Goal: Transaction & Acquisition: Purchase product/service

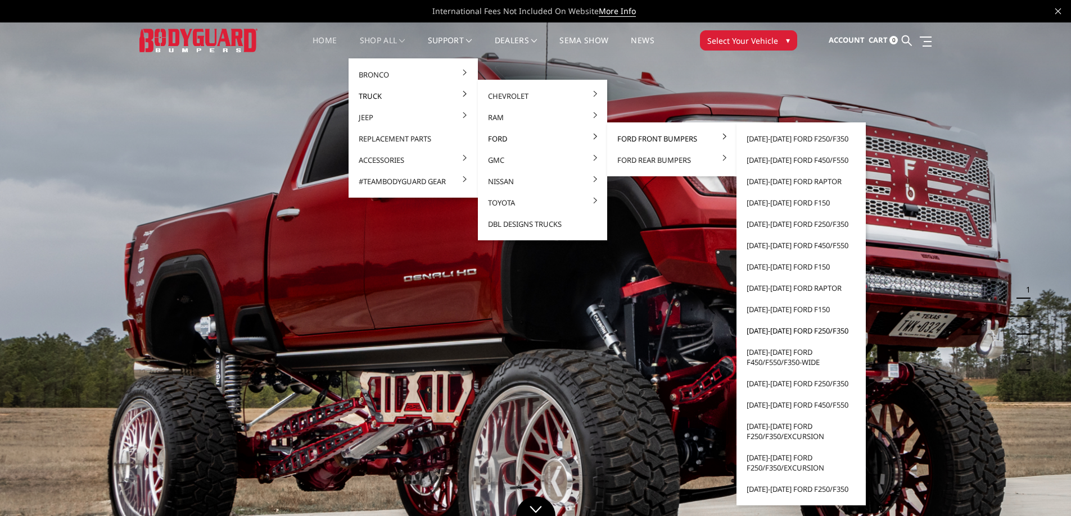
click at [790, 331] on link "[DATE]-[DATE] Ford F250/F350" at bounding box center [801, 330] width 120 height 21
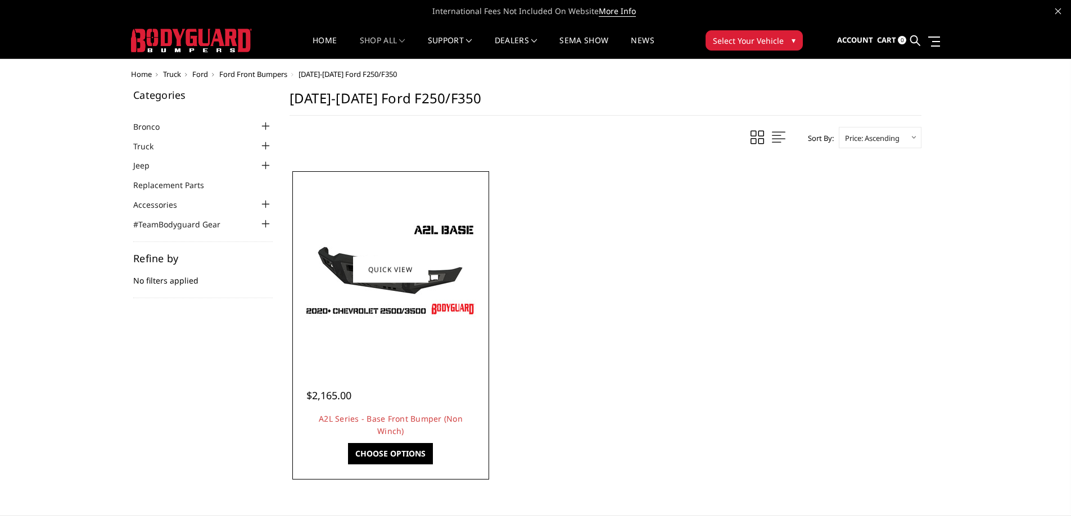
click at [396, 461] on link "Choose Options" at bounding box center [390, 453] width 85 height 21
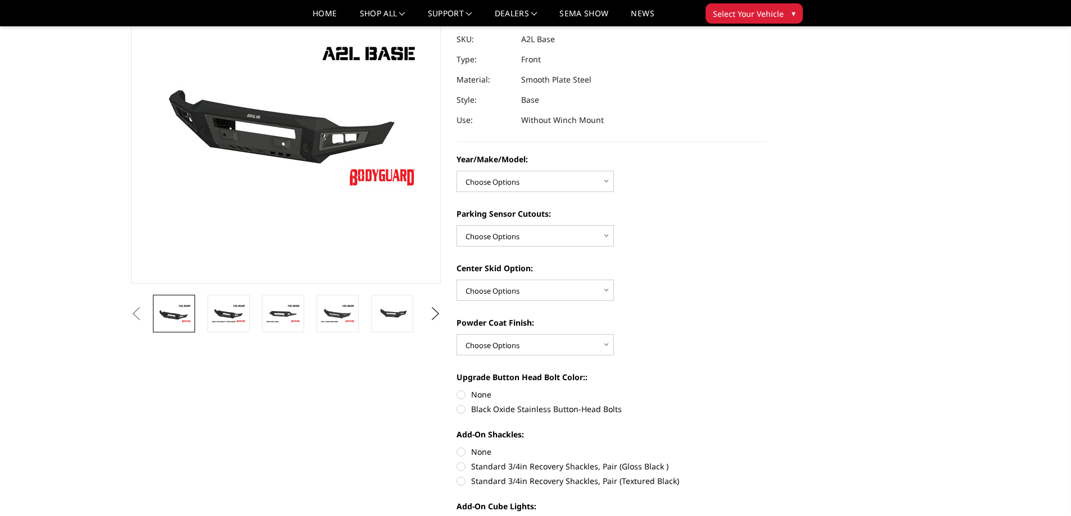
scroll to position [112, 0]
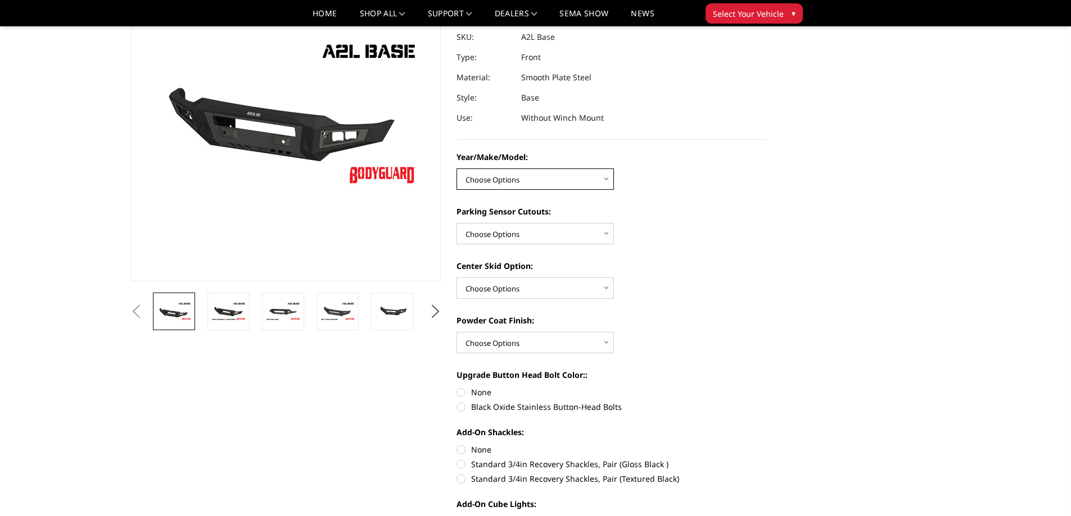
click at [606, 179] on select "Choose Options Chevrolet 15-19 2500/3500 Chevrolet 19-21 1500 Chevrolet 15-20 C…" at bounding box center [534, 179] width 157 height 21
select select "4336"
click at [456, 169] on select "Choose Options Chevrolet 15-19 2500/3500 Chevrolet 19-21 1500 Chevrolet 15-20 C…" at bounding box center [534, 179] width 157 height 21
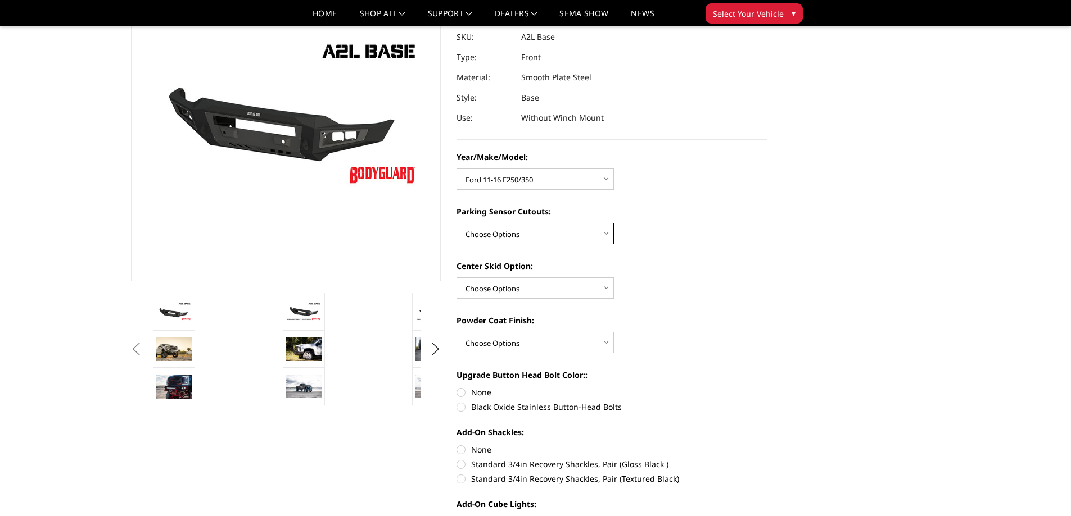
click at [607, 235] on select "Choose Options Yes - With Parking Sensor Cutouts No - Without Parking Sensor Cu…" at bounding box center [534, 233] width 157 height 21
select select "4329"
click at [456, 223] on select "Choose Options Yes - With Parking Sensor Cutouts No - Without Parking Sensor Cu…" at bounding box center [534, 233] width 157 height 21
click at [609, 292] on select "Choose Options Single Light Bar Cutout" at bounding box center [534, 288] width 157 height 21
select select "4304"
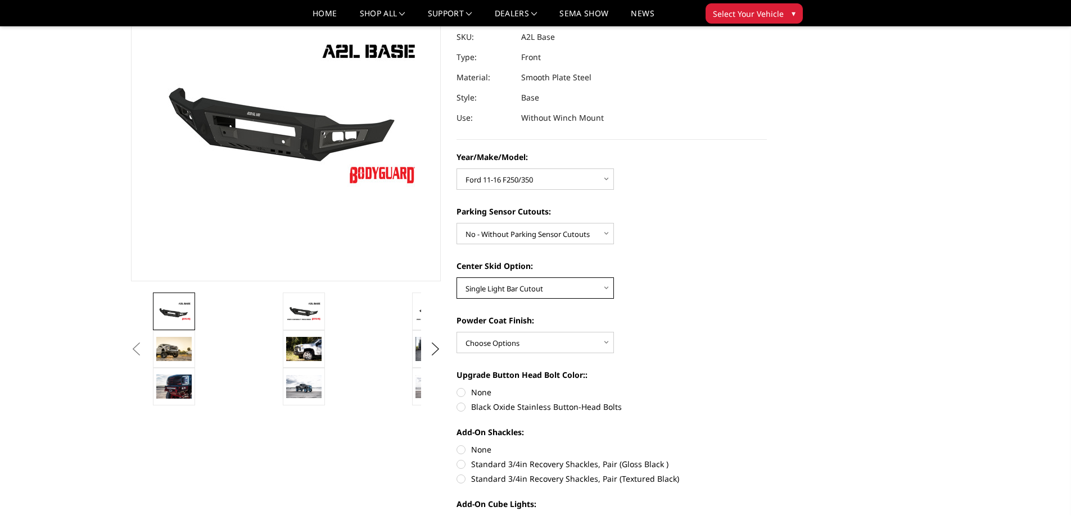
click at [456, 278] on select "Choose Options Single Light Bar Cutout" at bounding box center [534, 288] width 157 height 21
click at [609, 347] on select "Choose Options Bare metal (included) Texture Black Powder Coat" at bounding box center [534, 342] width 157 height 21
select select "4286"
click at [456, 332] on select "Choose Options Bare metal (included) Texture Black Powder Coat" at bounding box center [534, 342] width 157 height 21
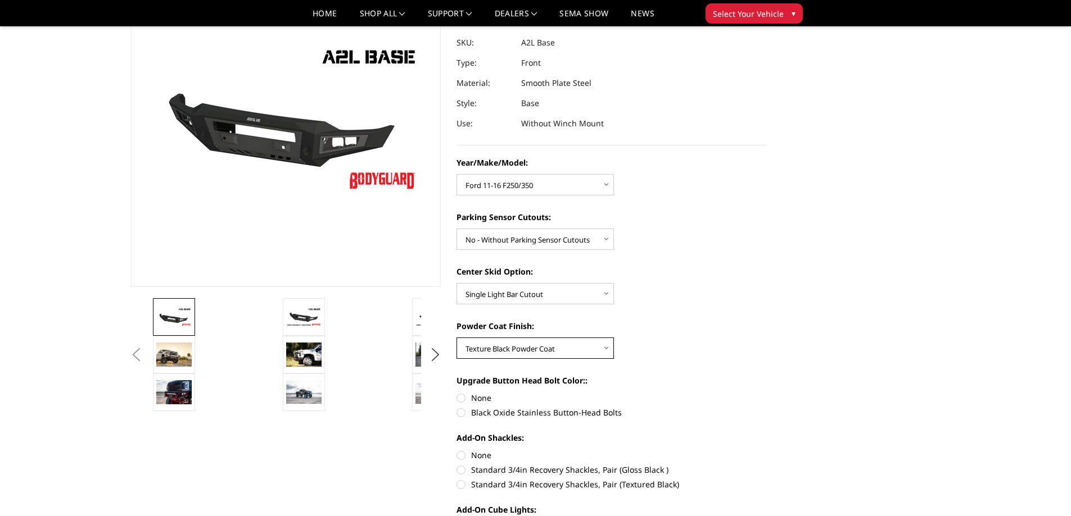
scroll to position [225, 0]
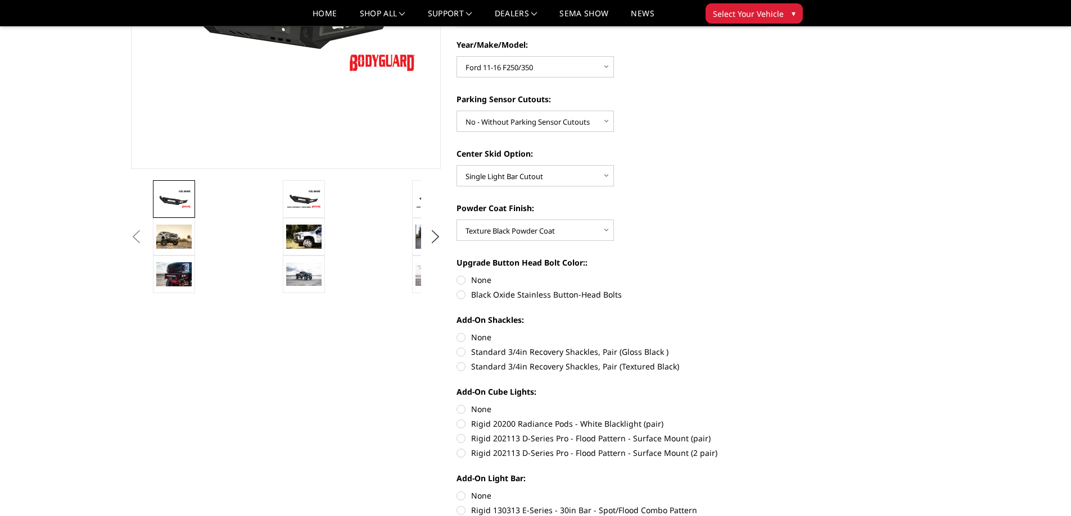
click at [460, 297] on label "Black Oxide Stainless Button-Head Bolts" at bounding box center [611, 295] width 310 height 12
click at [767, 275] on input "Black Oxide Stainless Button-Head Bolts" at bounding box center [767, 274] width 1 height 1
radio input "true"
click at [463, 368] on label "Standard 3/4in Recovery Shackles, Pair (Textured Black)" at bounding box center [611, 367] width 310 height 12
click at [767, 347] on input "Standard 3/4in Recovery Shackles, Pair (Textured Black)" at bounding box center [767, 346] width 1 height 1
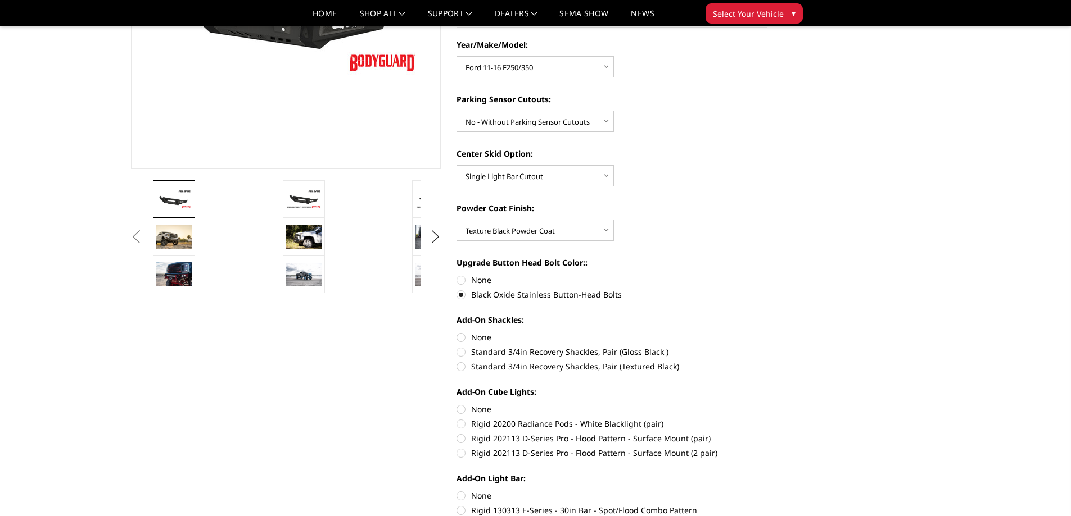
radio input "true"
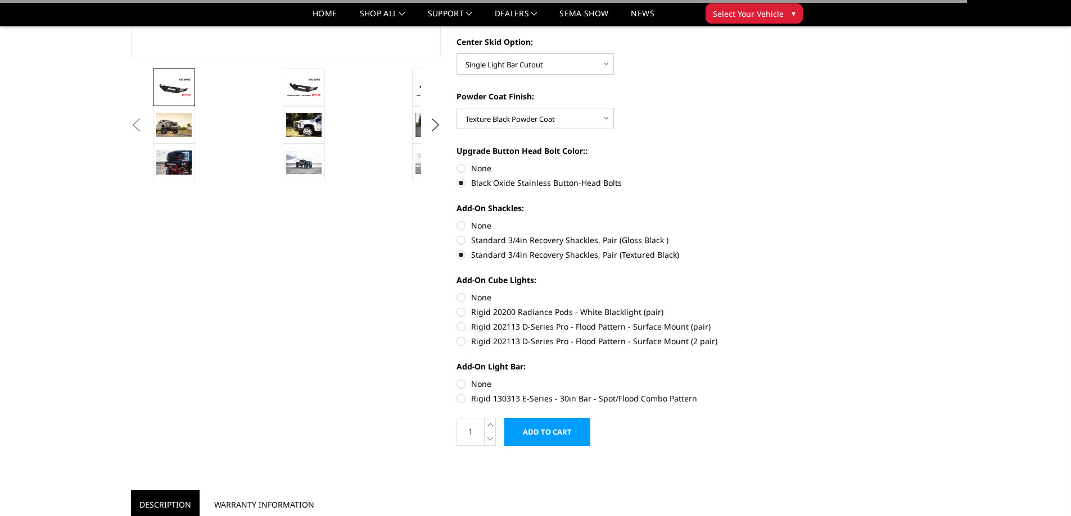
scroll to position [337, 0]
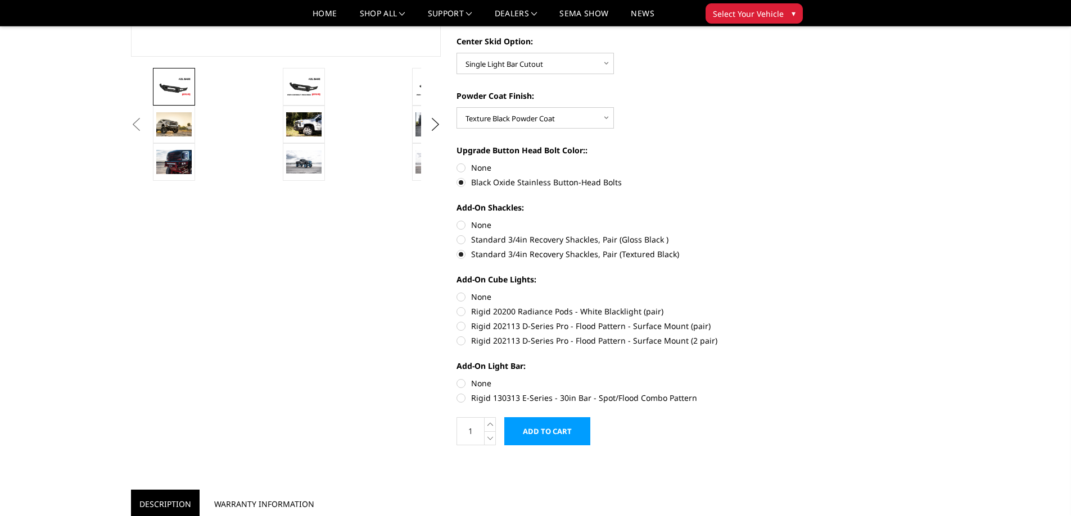
click at [461, 398] on label "Rigid 130313 E-Series - 30in Bar - Spot/Flood Combo Pattern" at bounding box center [611, 398] width 310 height 12
click at [767, 378] on input "Rigid 130313 E-Series - 30in Bar - Spot/Flood Combo Pattern" at bounding box center [767, 378] width 1 height 1
radio input "true"
click at [465, 343] on label "Rigid 202113 D-Series Pro - Flood Pattern - Surface Mount (2 pair)" at bounding box center [611, 341] width 310 height 12
click at [767, 321] on input "Rigid 202113 D-Series Pro - Flood Pattern - Surface Mount (2 pair)" at bounding box center [767, 320] width 1 height 1
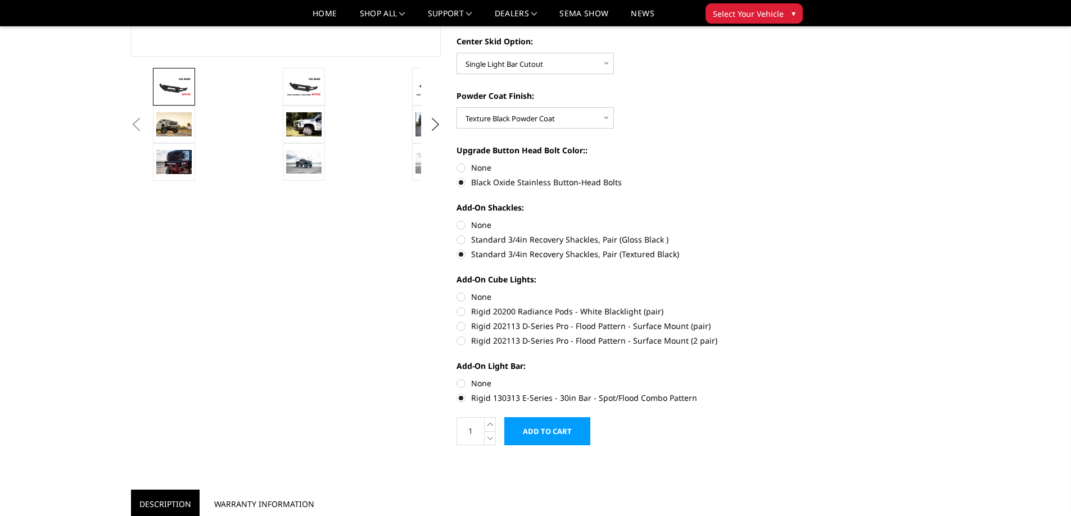
radio input "true"
click at [461, 344] on label "Rigid 202113 D-Series Pro - Flood Pattern - Surface Mount (2 pair)" at bounding box center [611, 341] width 310 height 12
click at [767, 321] on input "Rigid 202113 D-Series Pro - Flood Pattern - Surface Mount (2 pair)" at bounding box center [767, 320] width 1 height 1
click at [461, 296] on label "None" at bounding box center [611, 297] width 310 height 12
click at [457, 292] on input "None" at bounding box center [456, 291] width 1 height 1
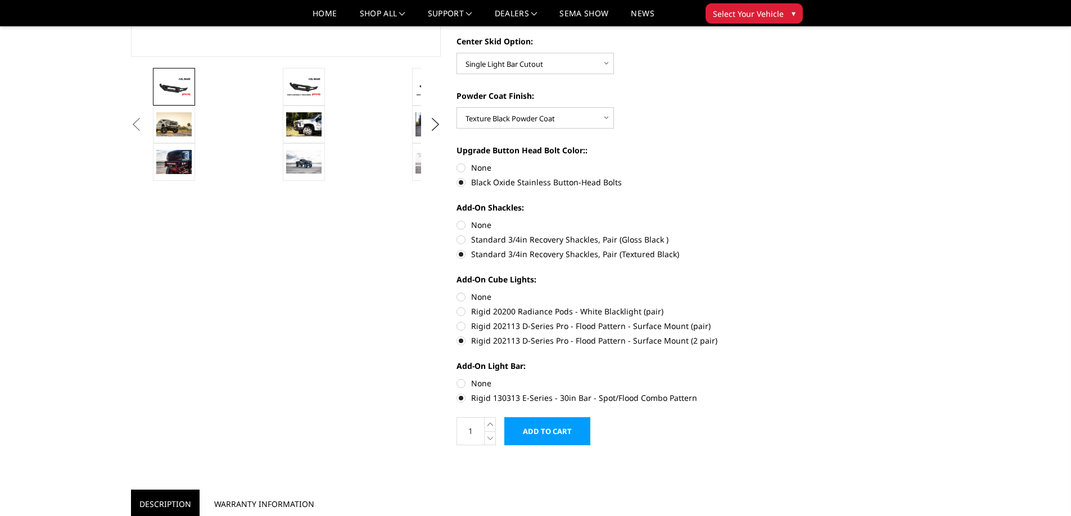
radio input "true"
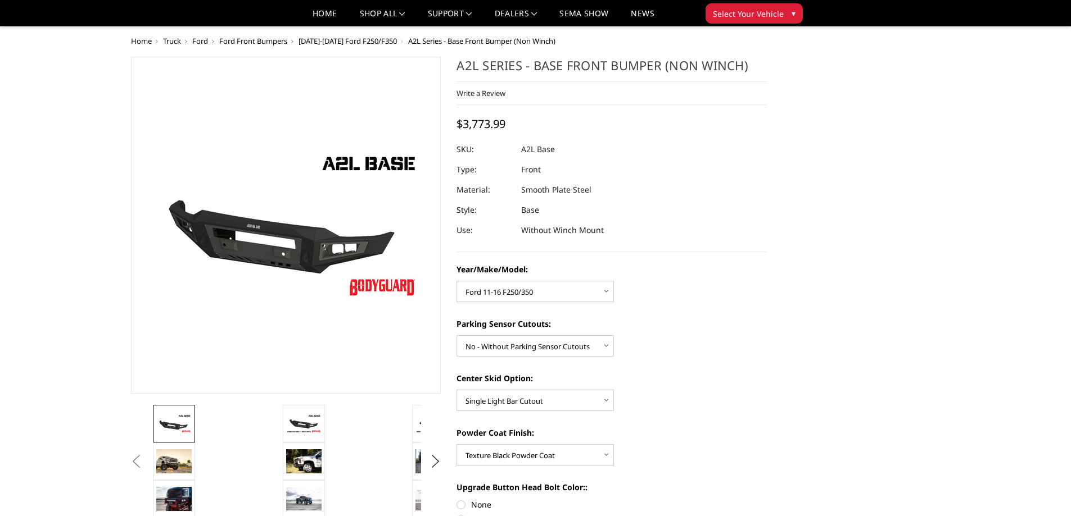
scroll to position [281, 0]
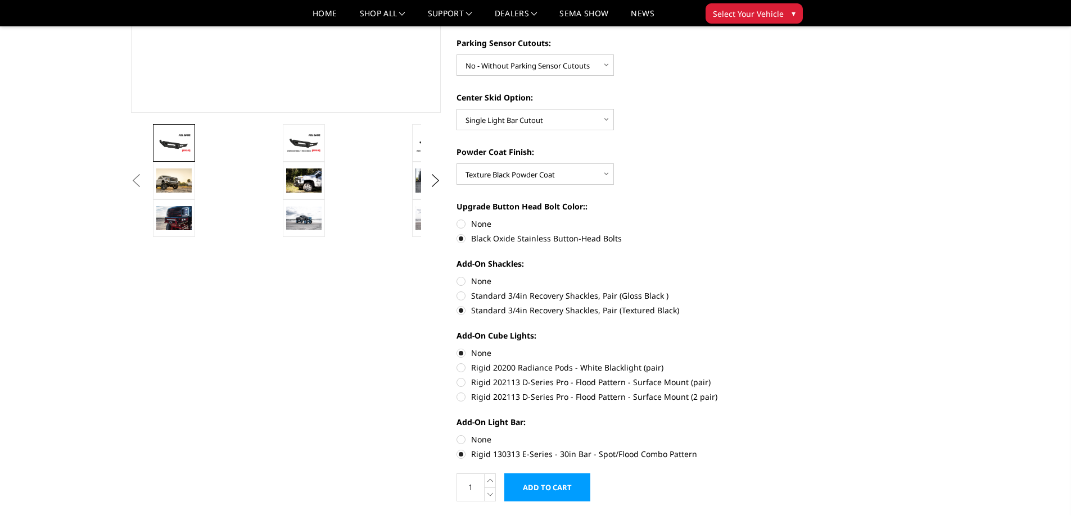
click at [550, 393] on label "Rigid 202113 D-Series Pro - Flood Pattern - Surface Mount (2 pair)" at bounding box center [611, 397] width 310 height 12
click at [767, 377] on input "Rigid 202113 D-Series Pro - Flood Pattern - Surface Mount (2 pair)" at bounding box center [767, 377] width 1 height 1
radio input "true"
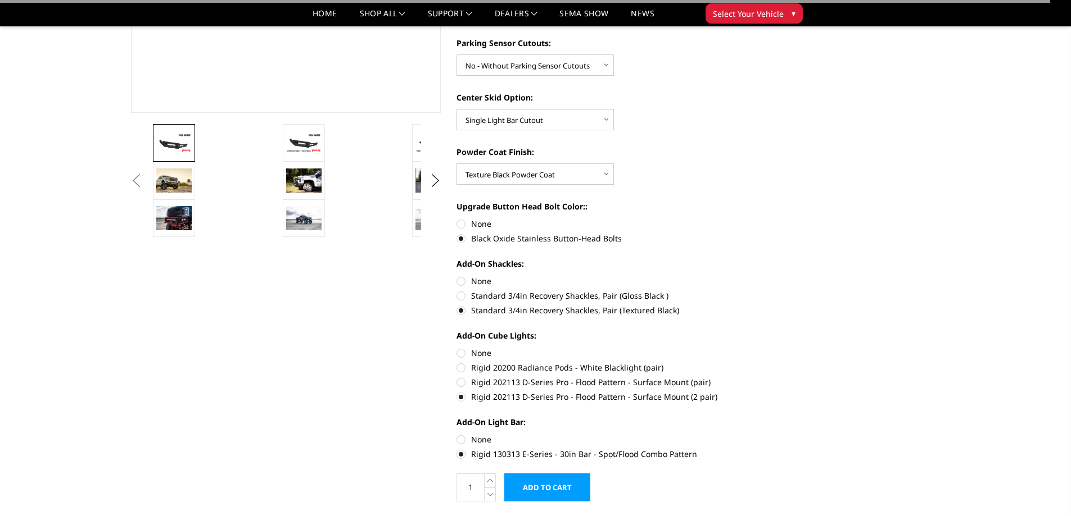
click at [552, 385] on label "Rigid 202113 D-Series Pro - Flood Pattern - Surface Mount (pair)" at bounding box center [611, 383] width 310 height 12
click at [767, 362] on input "Rigid 202113 D-Series Pro - Flood Pattern - Surface Mount (pair)" at bounding box center [767, 362] width 1 height 1
radio input "true"
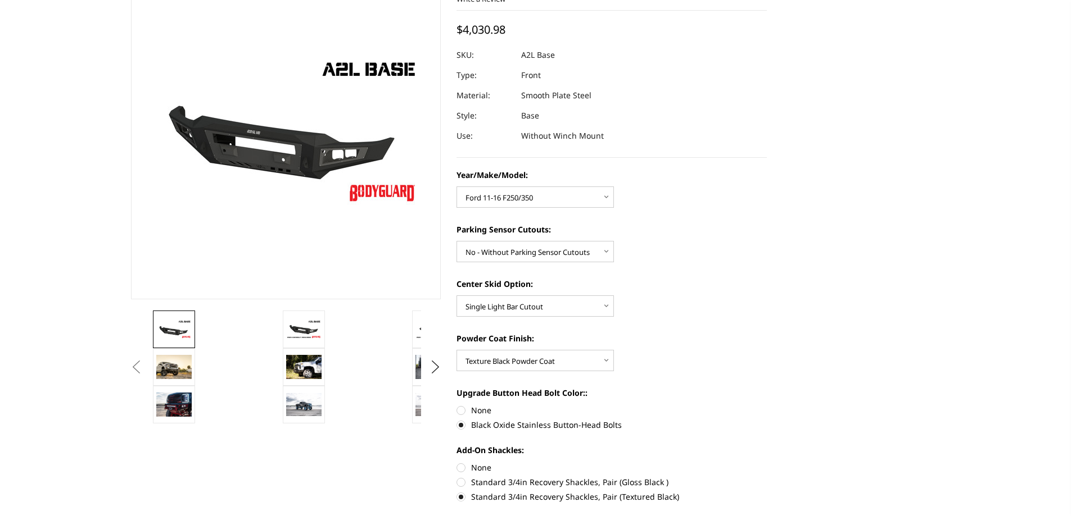
scroll to position [225, 0]
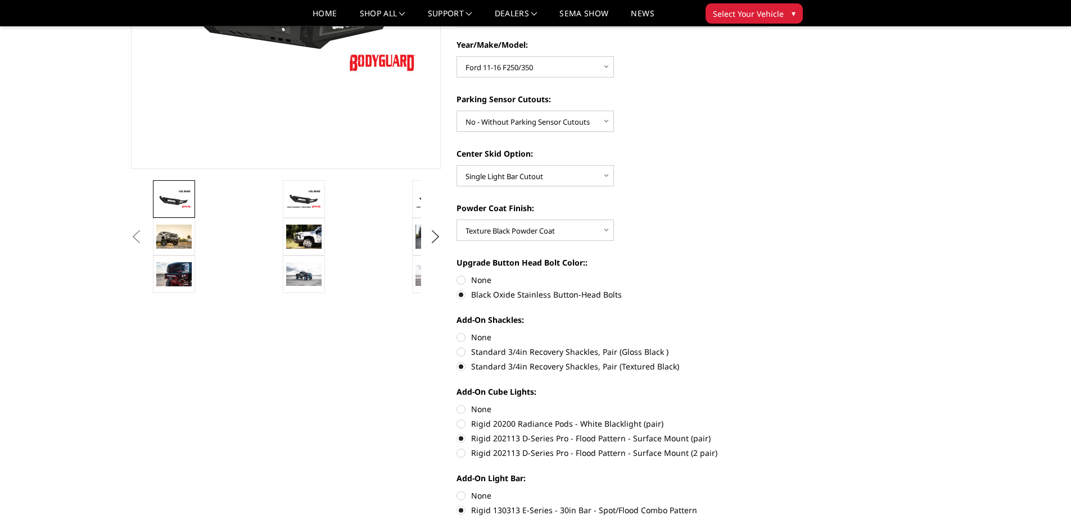
drag, startPoint x: 464, startPoint y: 339, endPoint x: 512, endPoint y: 346, distance: 48.9
click at [464, 339] on label "None" at bounding box center [611, 338] width 310 height 12
click at [457, 332] on input "None" at bounding box center [456, 332] width 1 height 1
radio input "true"
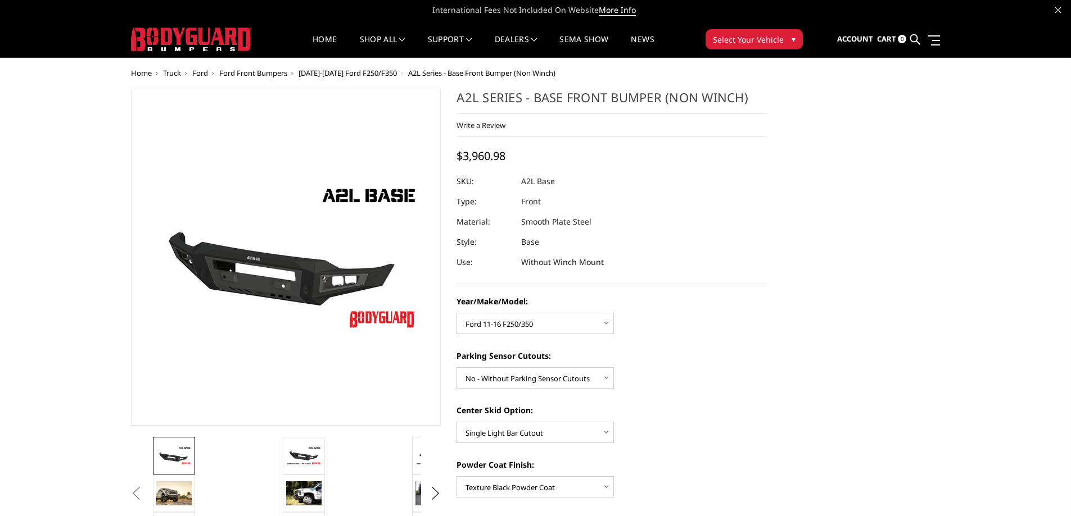
scroll to position [0, 0]
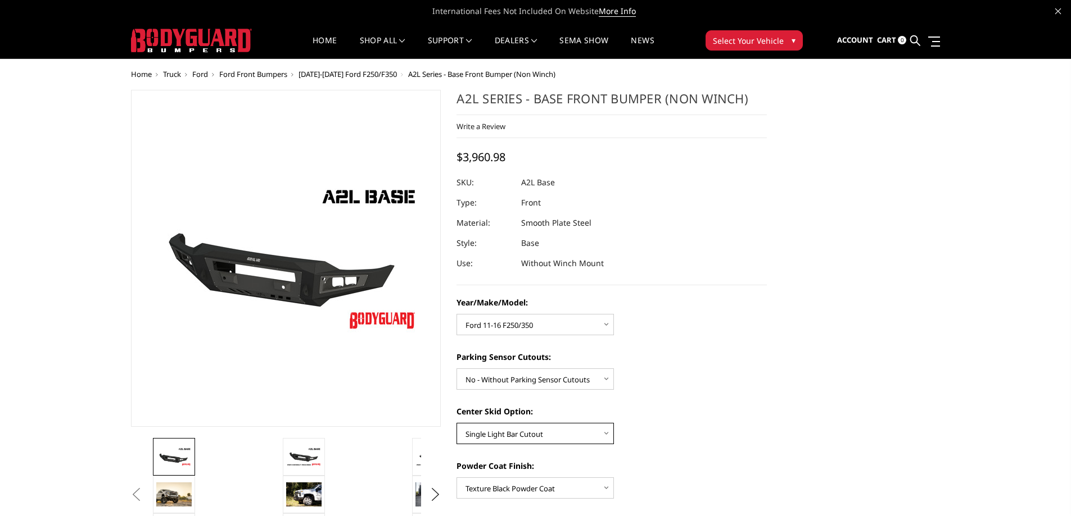
click at [610, 436] on select "Choose Options Single Light Bar Cutout" at bounding box center [534, 433] width 157 height 21
select select
click at [456, 423] on select "Choose Options Single Light Bar Cutout" at bounding box center [534, 433] width 157 height 21
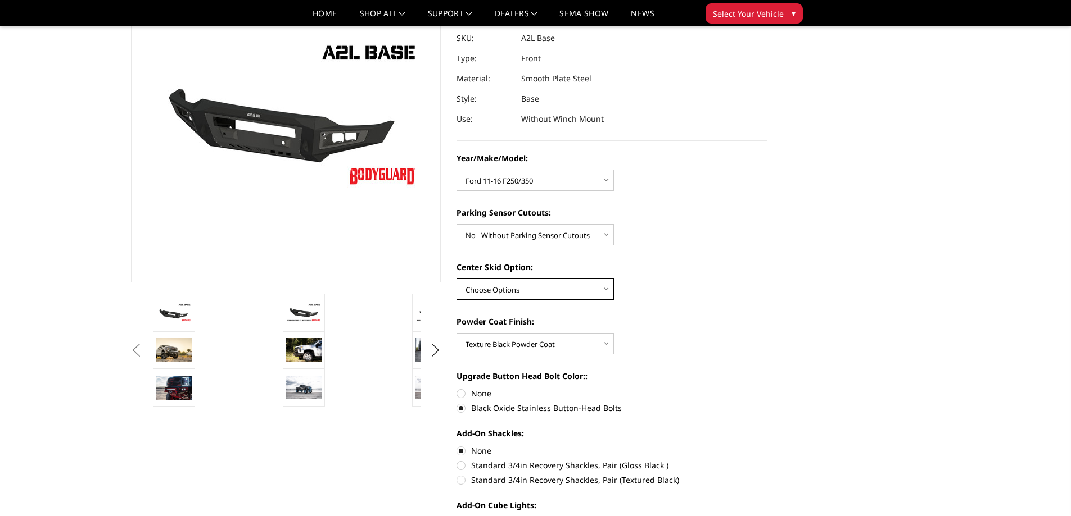
scroll to position [112, 0]
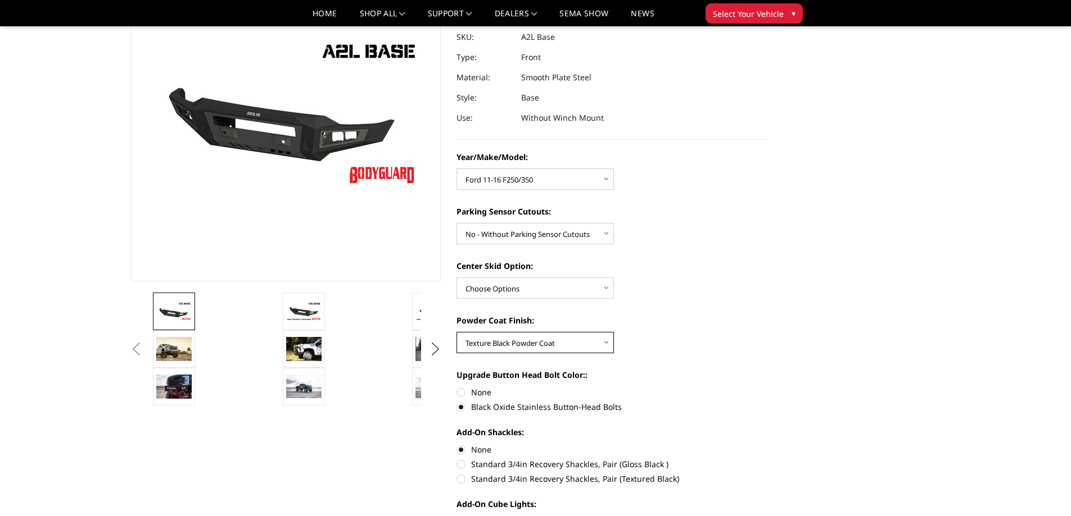
click at [603, 343] on select "Choose Options Bare metal (included) Texture Black Powder Coat" at bounding box center [534, 342] width 157 height 21
select select "4285"
click at [456, 332] on select "Choose Options Bare metal (included) Texture Black Powder Coat" at bounding box center [534, 342] width 157 height 21
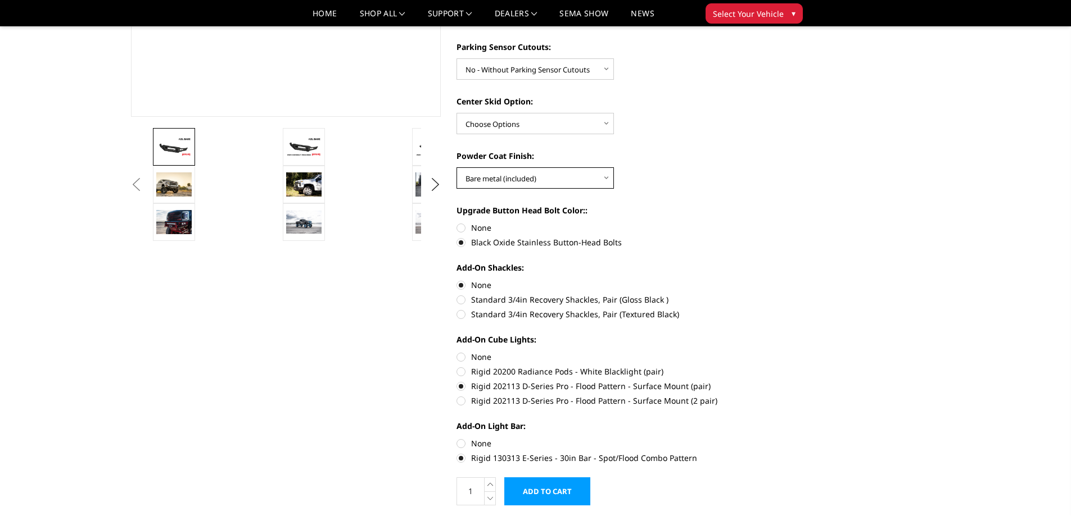
scroll to position [281, 0]
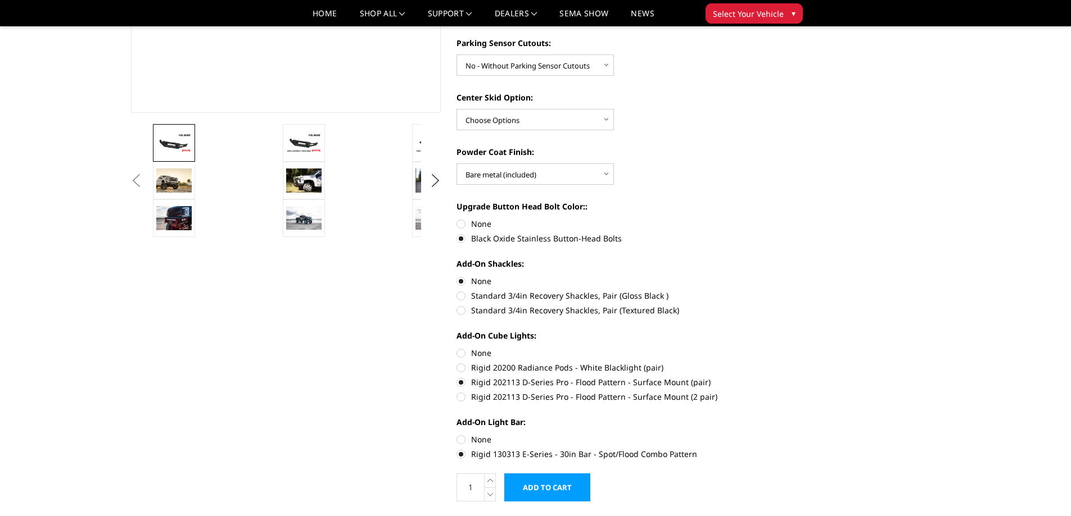
click at [463, 356] on label "None" at bounding box center [611, 353] width 310 height 12
click at [457, 348] on input "None" at bounding box center [456, 347] width 1 height 1
radio input "true"
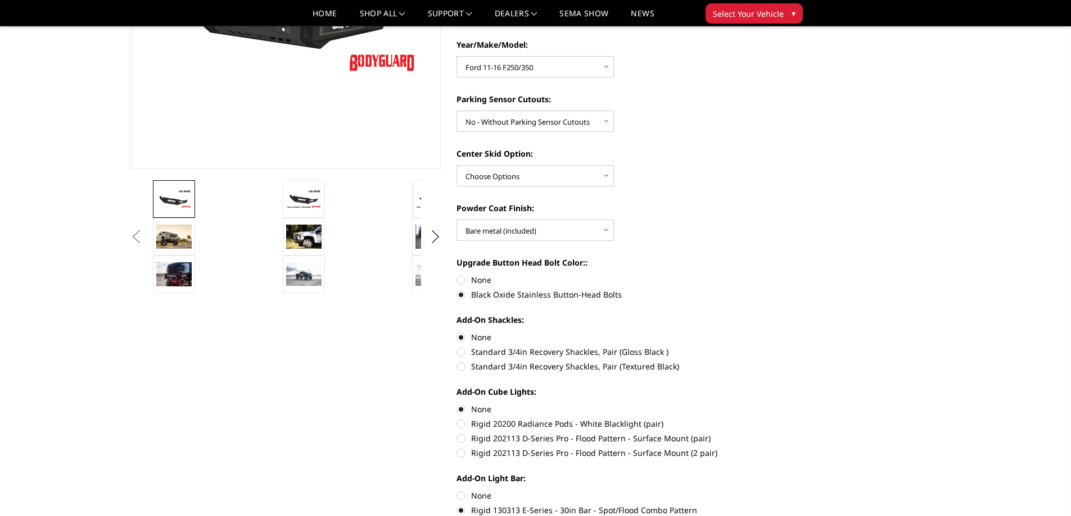
scroll to position [450, 0]
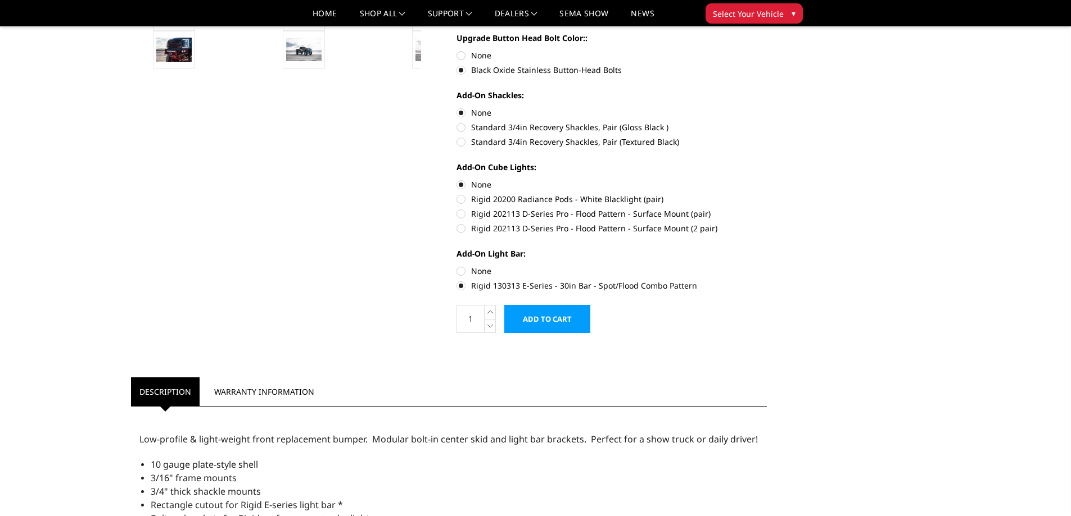
click at [459, 270] on label "None" at bounding box center [611, 271] width 310 height 12
click at [457, 266] on input "None" at bounding box center [456, 265] width 1 height 1
radio input "true"
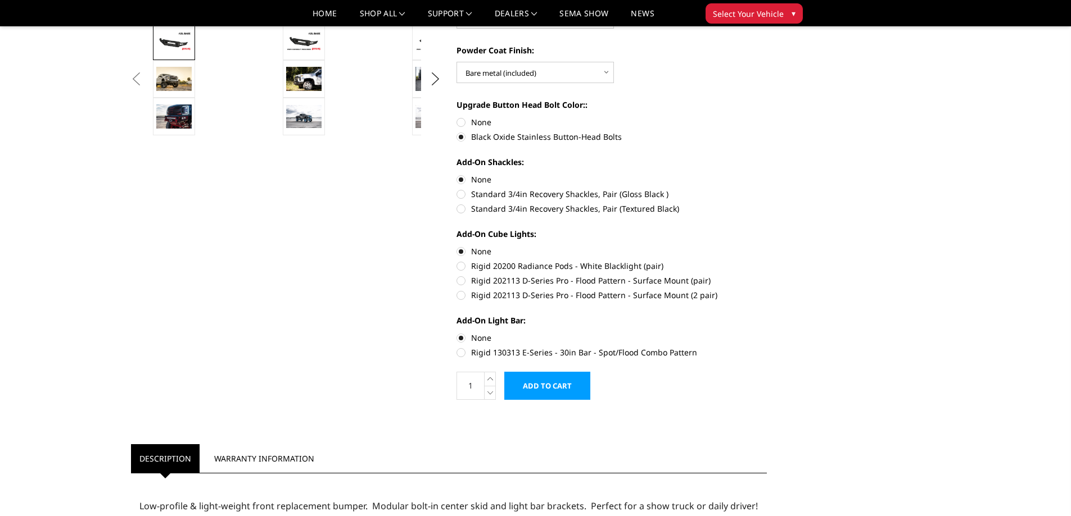
scroll to position [393, 0]
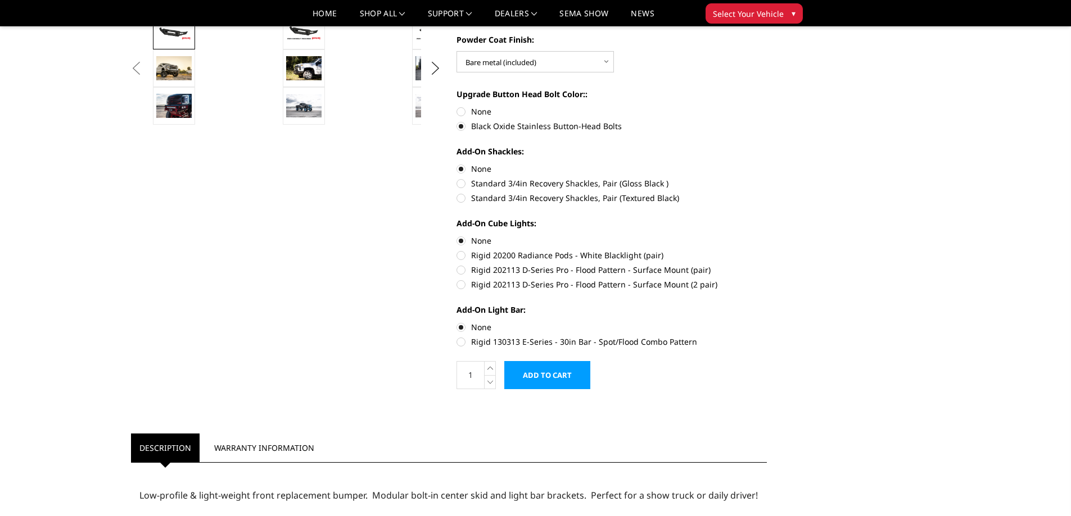
click at [460, 343] on label "Rigid 130313 E-Series - 30in Bar - Spot/Flood Combo Pattern" at bounding box center [611, 342] width 310 height 12
click at [767, 322] on input "Rigid 130313 E-Series - 30in Bar - Spot/Flood Combo Pattern" at bounding box center [767, 321] width 1 height 1
radio input "true"
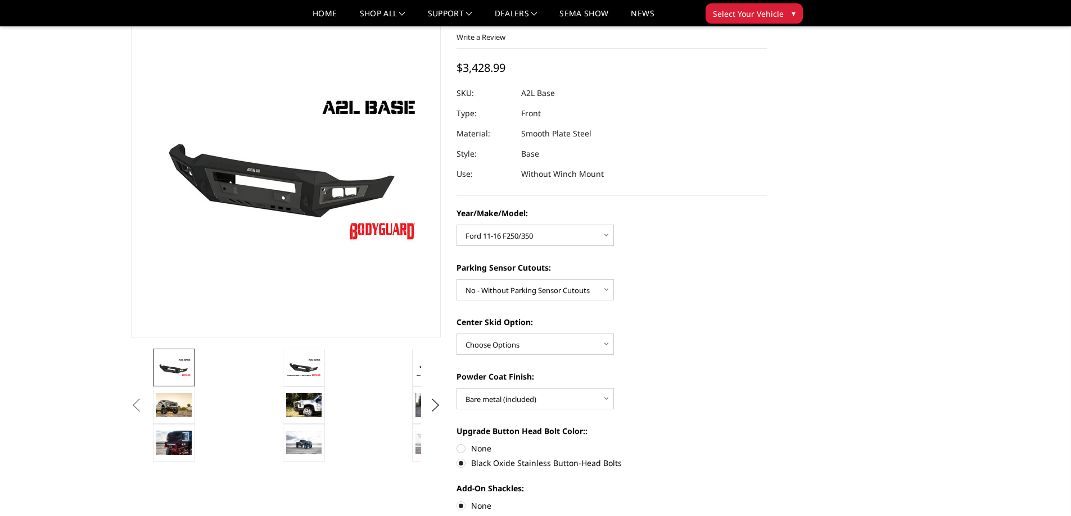
scroll to position [337, 0]
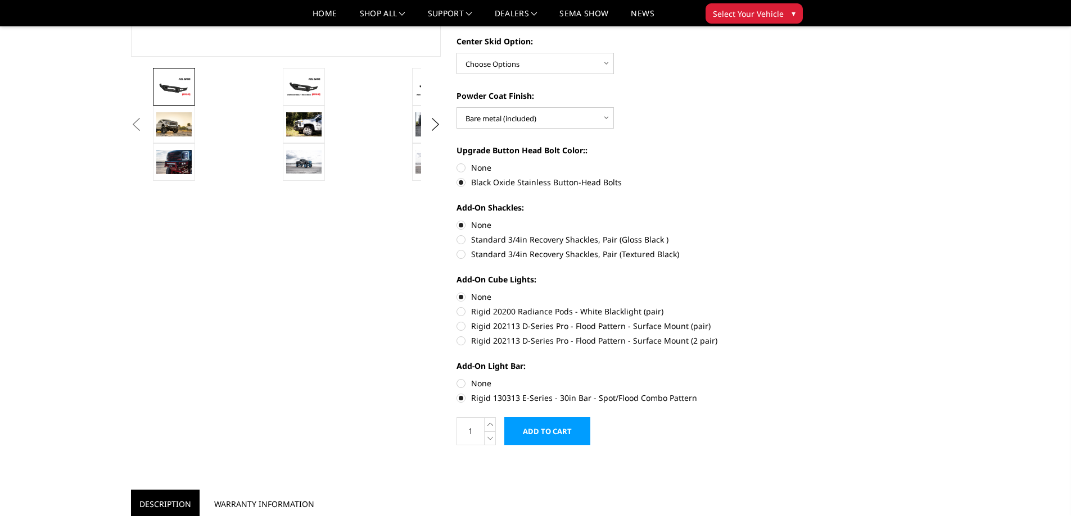
click at [460, 381] on label "None" at bounding box center [611, 384] width 310 height 12
click at [457, 378] on input "None" at bounding box center [456, 378] width 1 height 1
radio input "true"
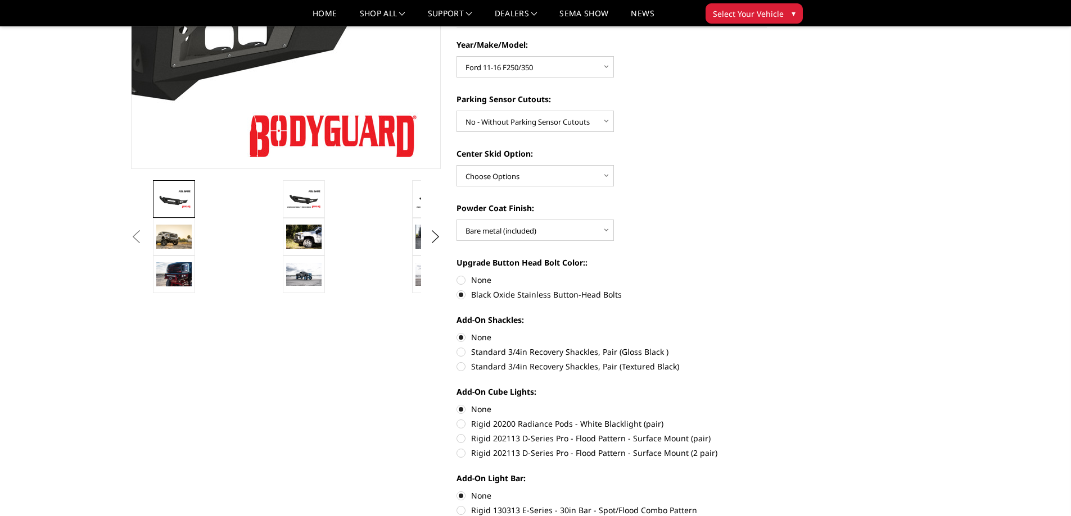
scroll to position [393, 0]
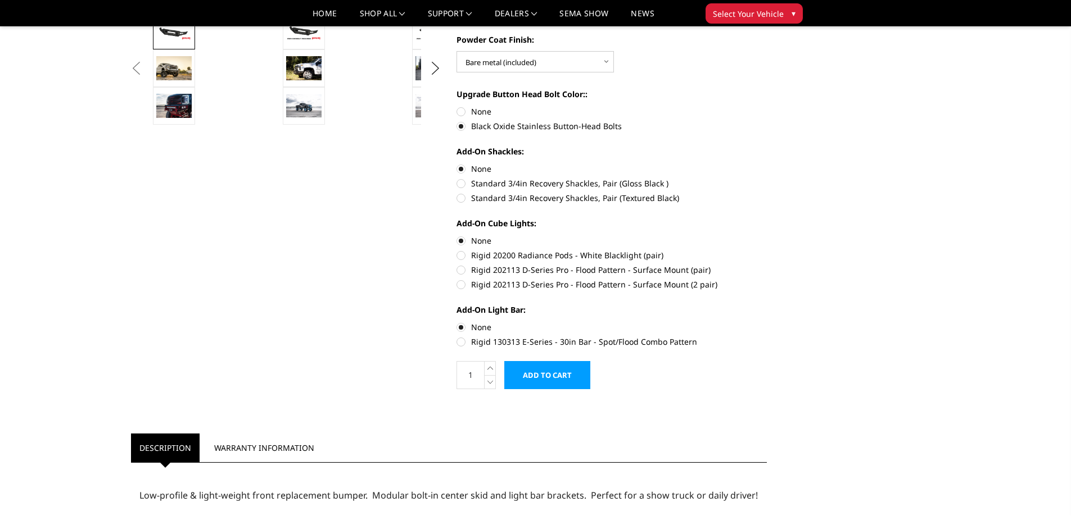
drag, startPoint x: 463, startPoint y: 339, endPoint x: 438, endPoint y: 341, distance: 25.3
click at [463, 339] on label "Rigid 130313 E-Series - 30in Bar - Spot/Flood Combo Pattern" at bounding box center [611, 342] width 310 height 12
click at [767, 322] on input "Rigid 130313 E-Series - 30in Bar - Spot/Flood Combo Pattern" at bounding box center [767, 321] width 1 height 1
radio input "true"
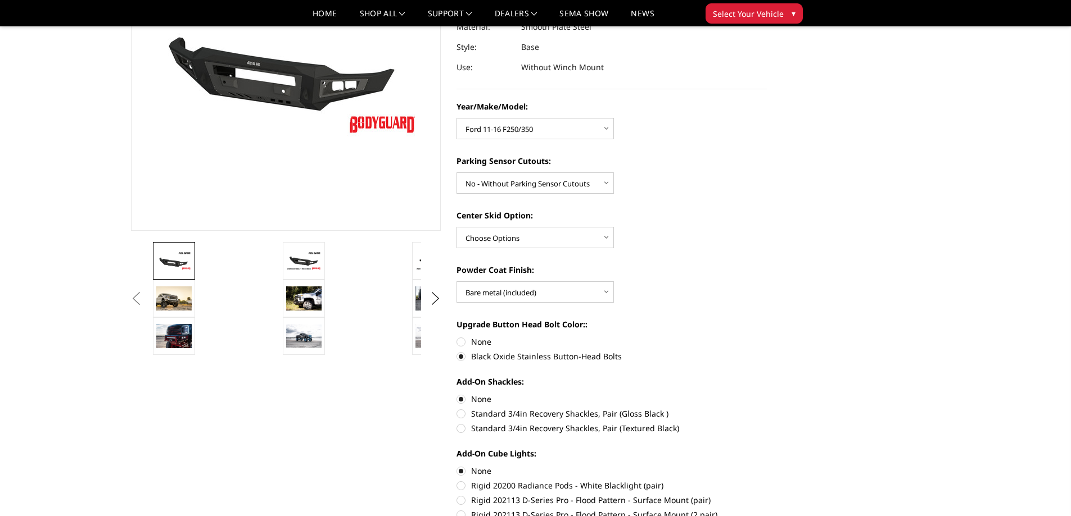
scroll to position [225, 0]
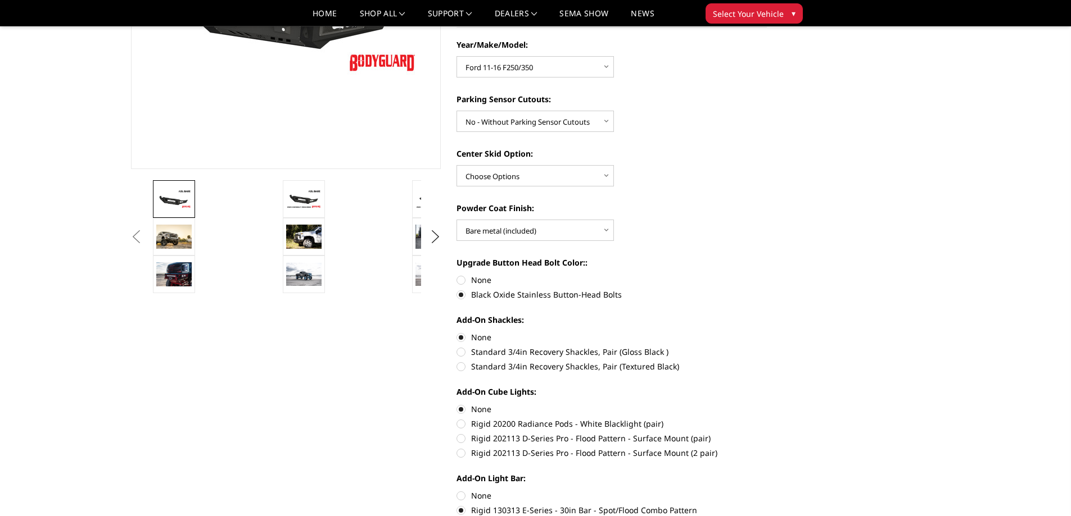
click at [460, 495] on label "None" at bounding box center [611, 496] width 310 height 12
click at [457, 491] on input "None" at bounding box center [456, 490] width 1 height 1
radio input "true"
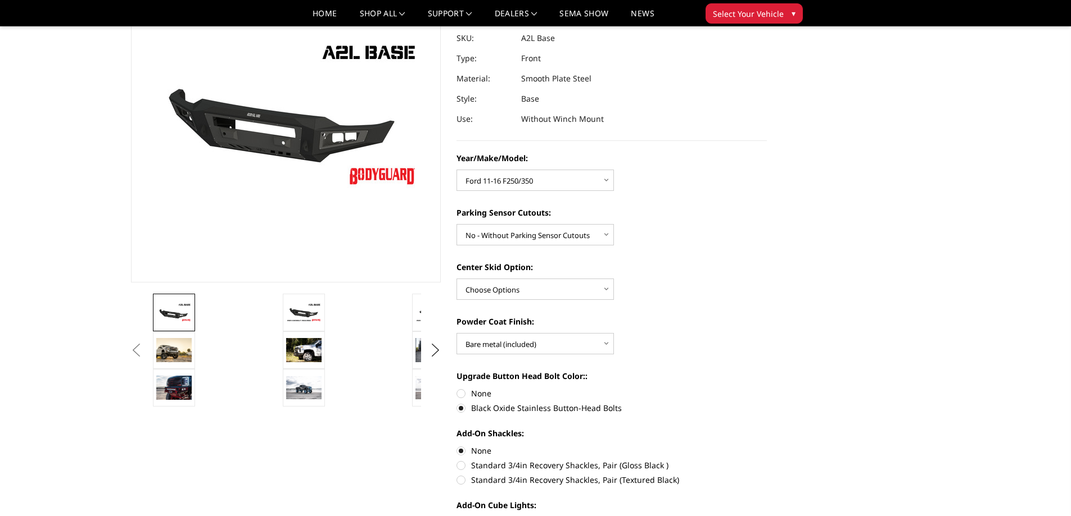
scroll to position [112, 0]
